Goal: Information Seeking & Learning: Learn about a topic

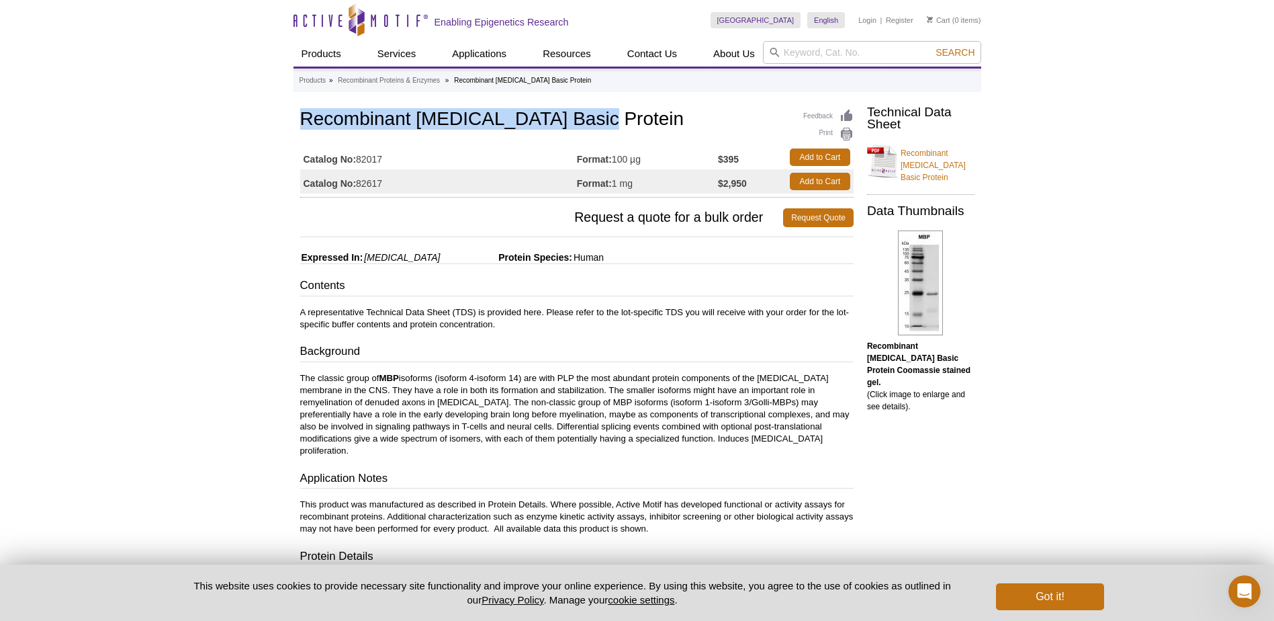
drag, startPoint x: 302, startPoint y: 114, endPoint x: 595, endPoint y: 124, distance: 293.7
click at [595, 124] on h1 "Recombinant [MEDICAL_DATA] Basic Protein" at bounding box center [576, 120] width 553 height 23
copy h1 "Recombinant [MEDICAL_DATA] Basic Protein"
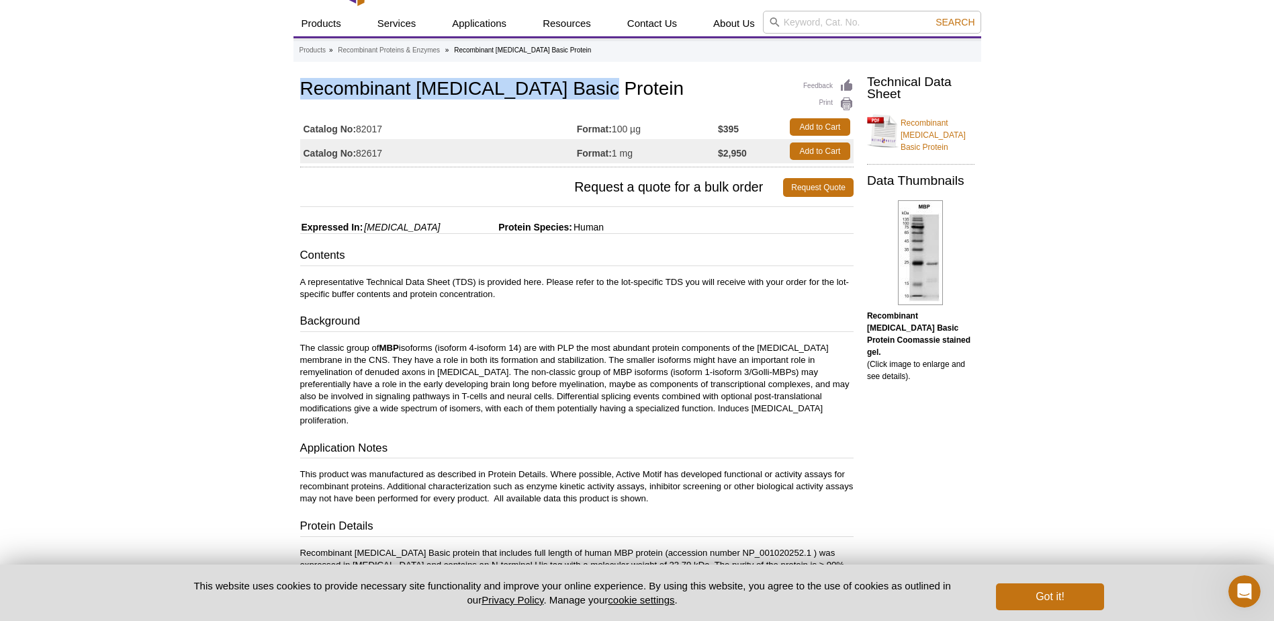
scroll to position [31, 0]
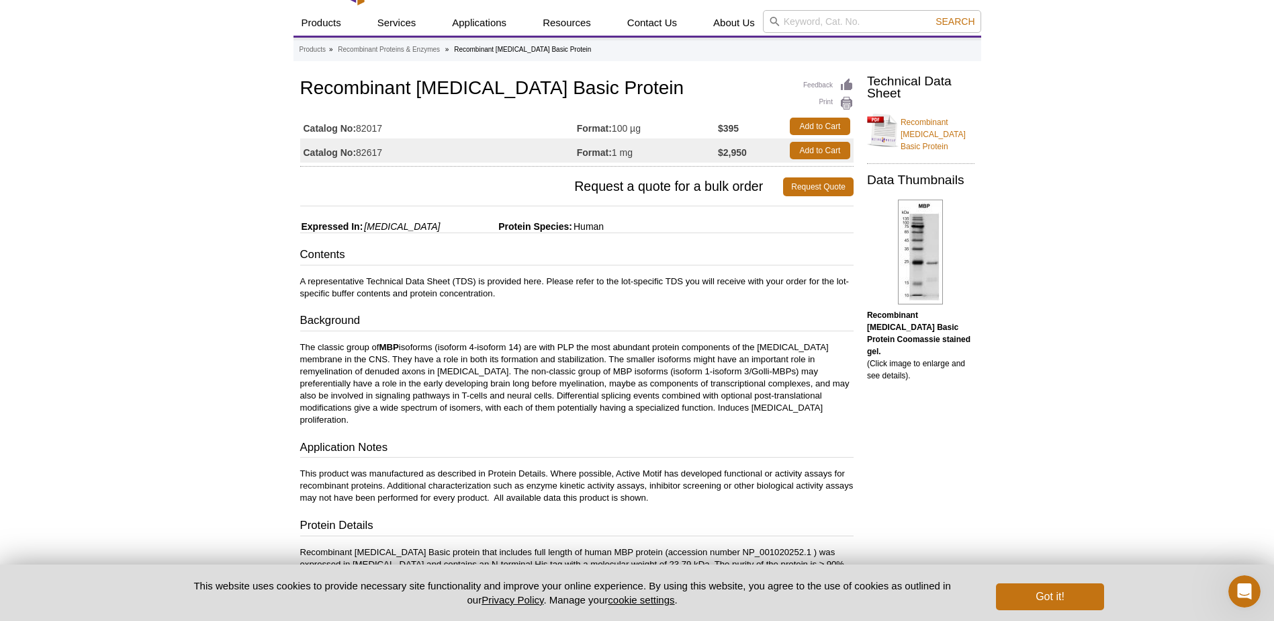
click at [302, 222] on span "Expressed In:" at bounding box center [331, 226] width 63 height 11
drag, startPoint x: 302, startPoint y: 222, endPoint x: 589, endPoint y: 220, distance: 286.8
copy div "Expressed In: [MEDICAL_DATA] Protein Species: Human"
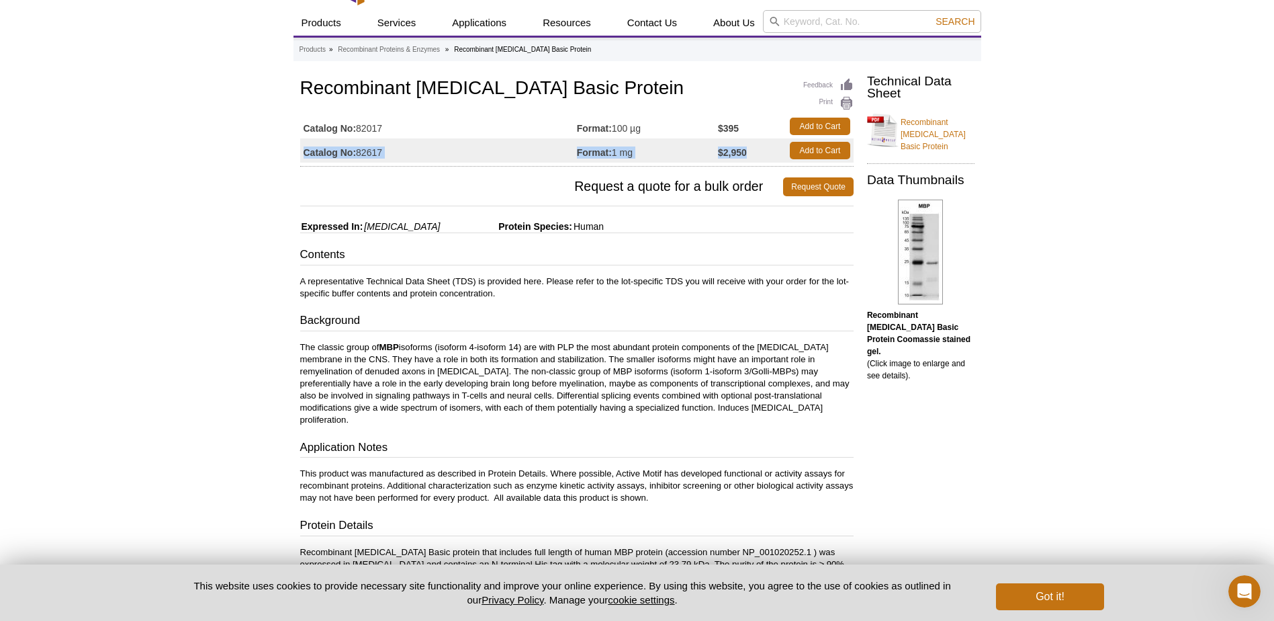
drag, startPoint x: 304, startPoint y: 151, endPoint x: 772, endPoint y: 157, distance: 468.2
click at [772, 157] on tr "Catalog No: 82617 Format: 1 mg $2,950 Add to Cart" at bounding box center [576, 150] width 553 height 24
copy tr "Catalog No: 82617 Format: 1 mg $2,950"
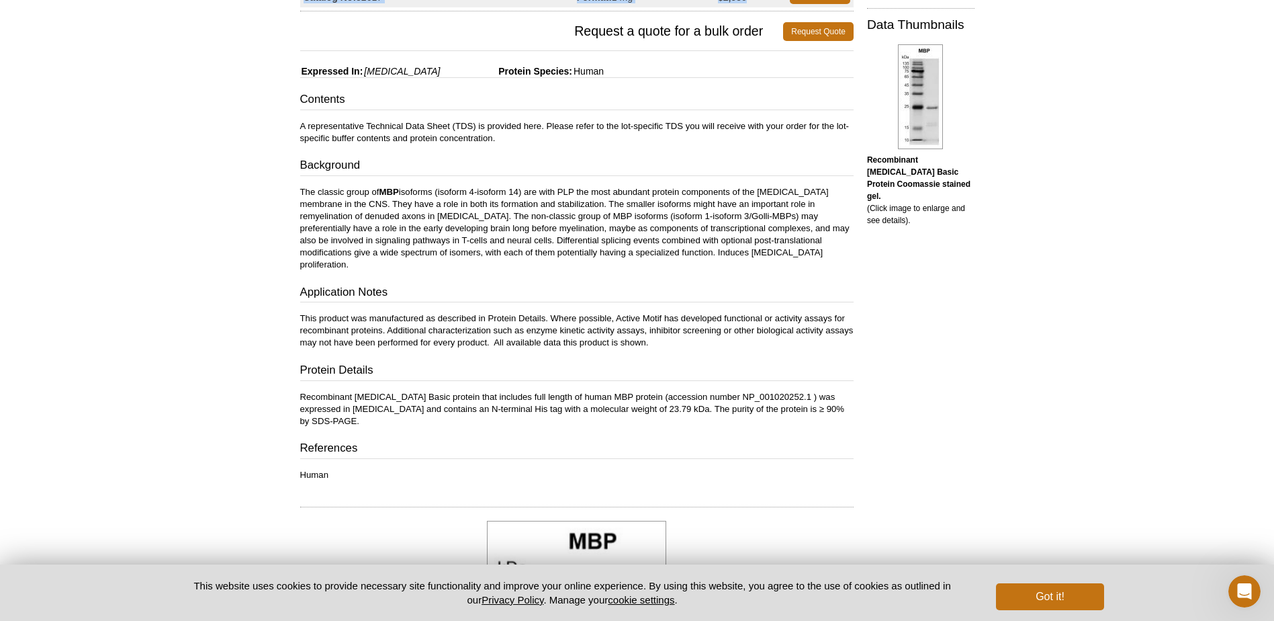
scroll to position [189, 0]
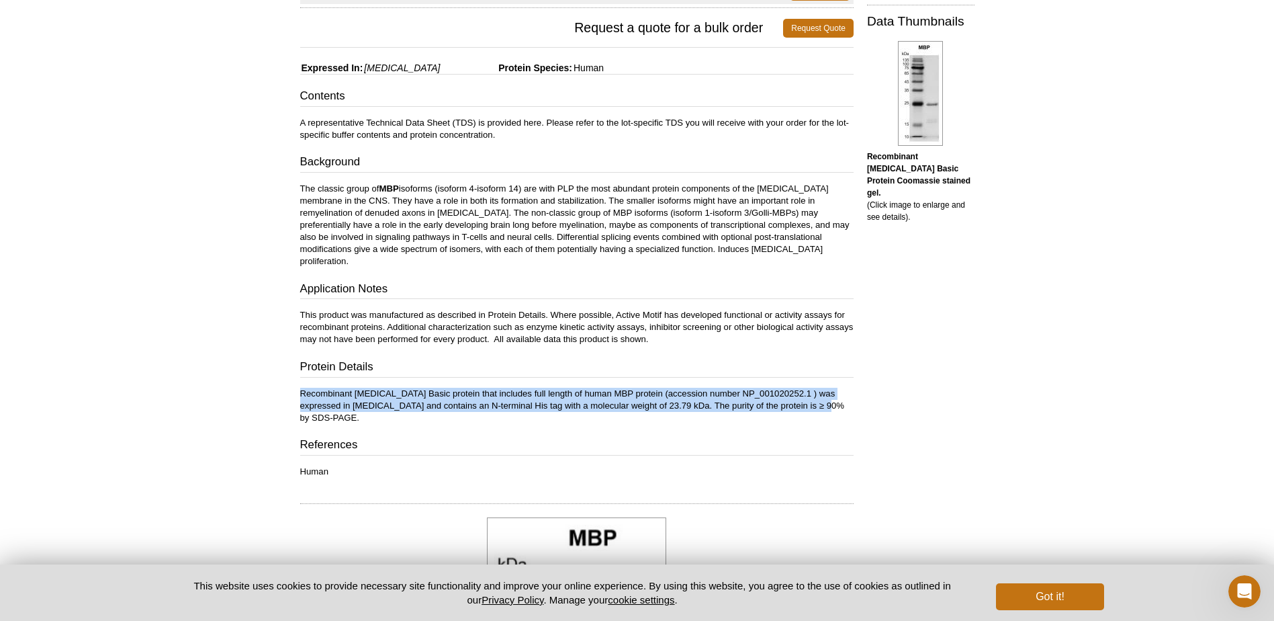
drag, startPoint x: 301, startPoint y: 381, endPoint x: 809, endPoint y: 392, distance: 508.6
click at [809, 392] on p "Recombinant [MEDICAL_DATA] Basic protein that includes full length of human MBP…" at bounding box center [576, 406] width 553 height 36
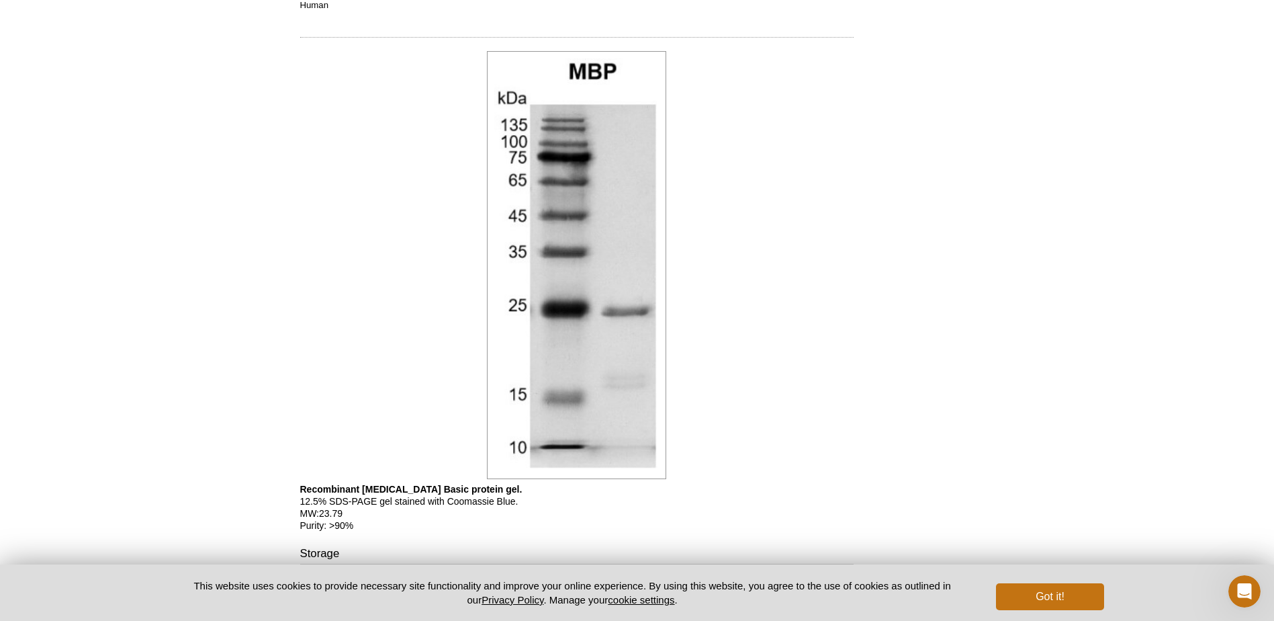
scroll to position [824, 0]
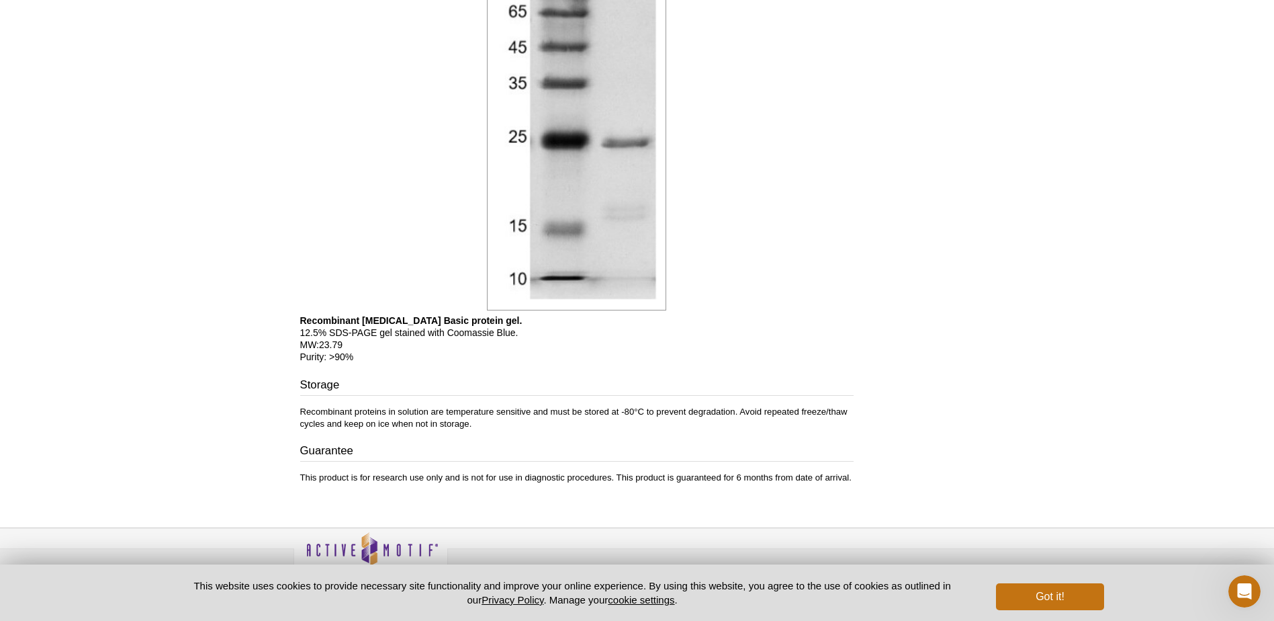
drag, startPoint x: 809, startPoint y: 392, endPoint x: 760, endPoint y: 282, distance: 120.8
click at [760, 282] on div at bounding box center [576, 96] width 553 height 435
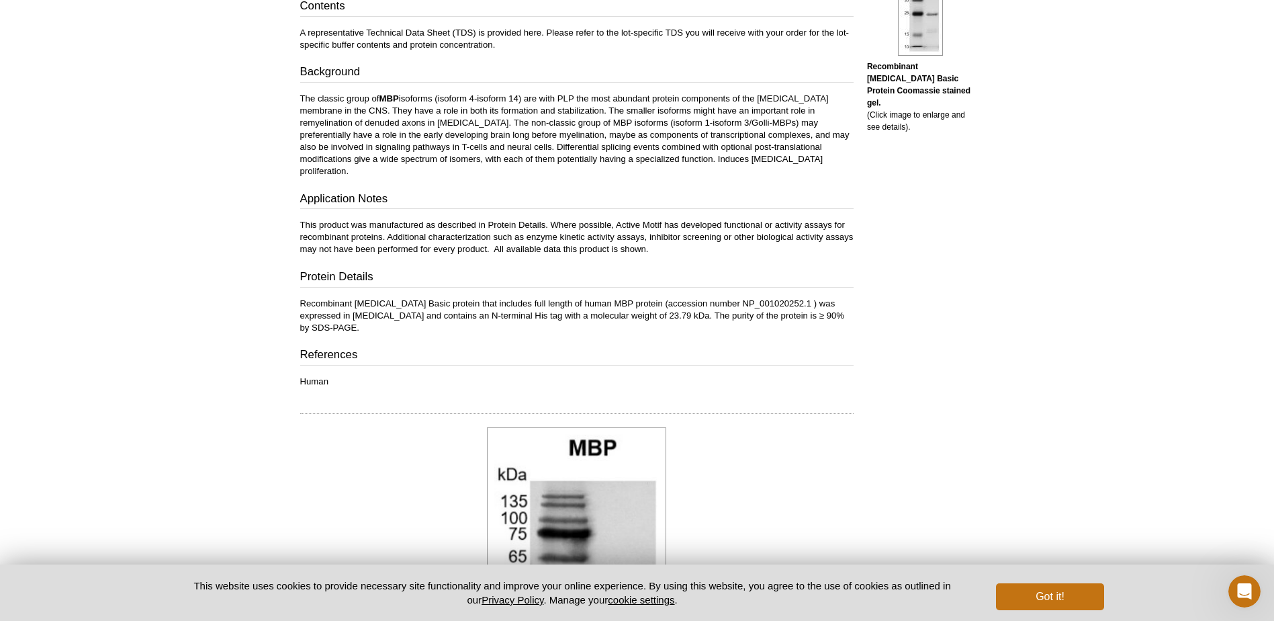
scroll to position [281, 0]
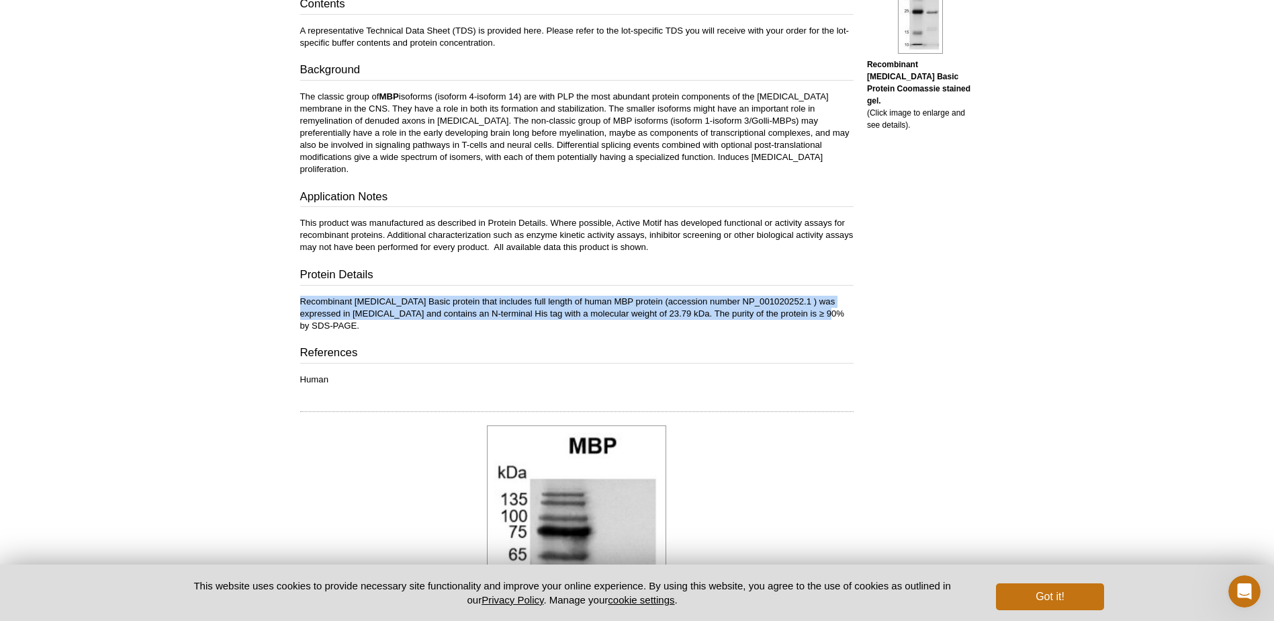
drag, startPoint x: 300, startPoint y: 293, endPoint x: 819, endPoint y: 305, distance: 520.0
click at [819, 305] on p "Recombinant [MEDICAL_DATA] Basic protein that includes full length of human MBP…" at bounding box center [576, 314] width 553 height 36
copy p "Recombinant [MEDICAL_DATA] Basic protein that includes full length of human MBP…"
click at [336, 307] on p "Recombinant [MEDICAL_DATA] Basic protein that includes full length of human MBP…" at bounding box center [576, 314] width 553 height 36
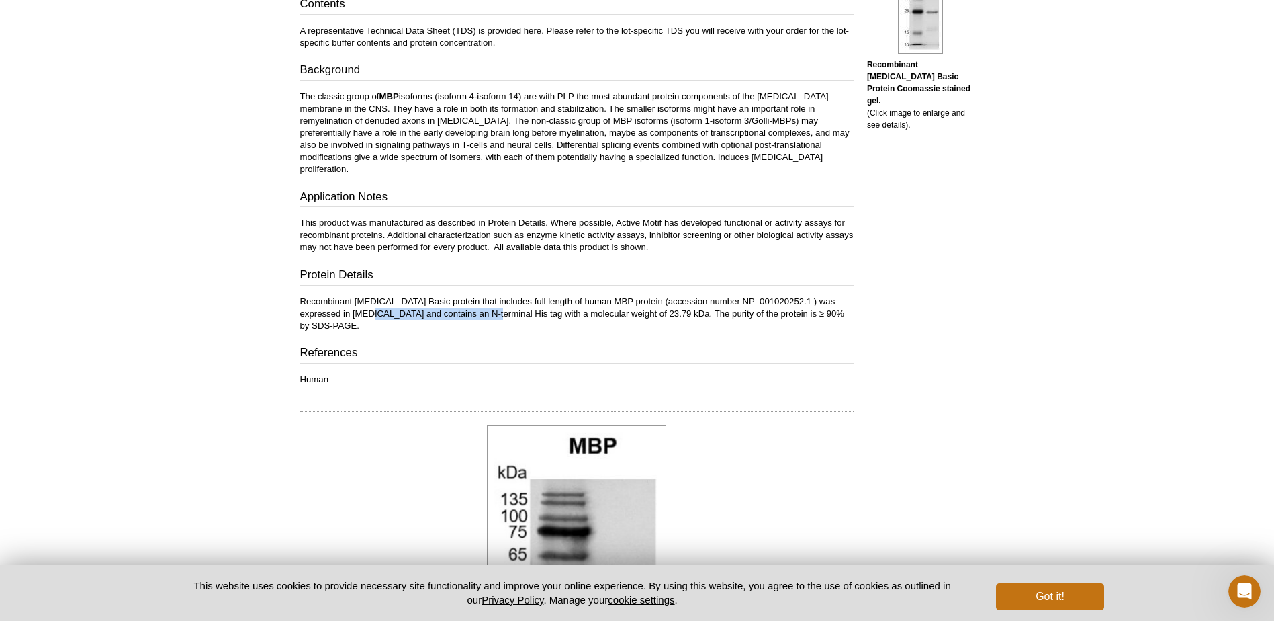
drag, startPoint x: 334, startPoint y: 300, endPoint x: 451, endPoint y: 299, distance: 117.5
click at [451, 299] on p "Recombinant [MEDICAL_DATA] Basic protein that includes full length of human MBP…" at bounding box center [576, 314] width 553 height 36
copy p "contains an N-terminal His tag"
